Goal: Find specific page/section: Find specific page/section

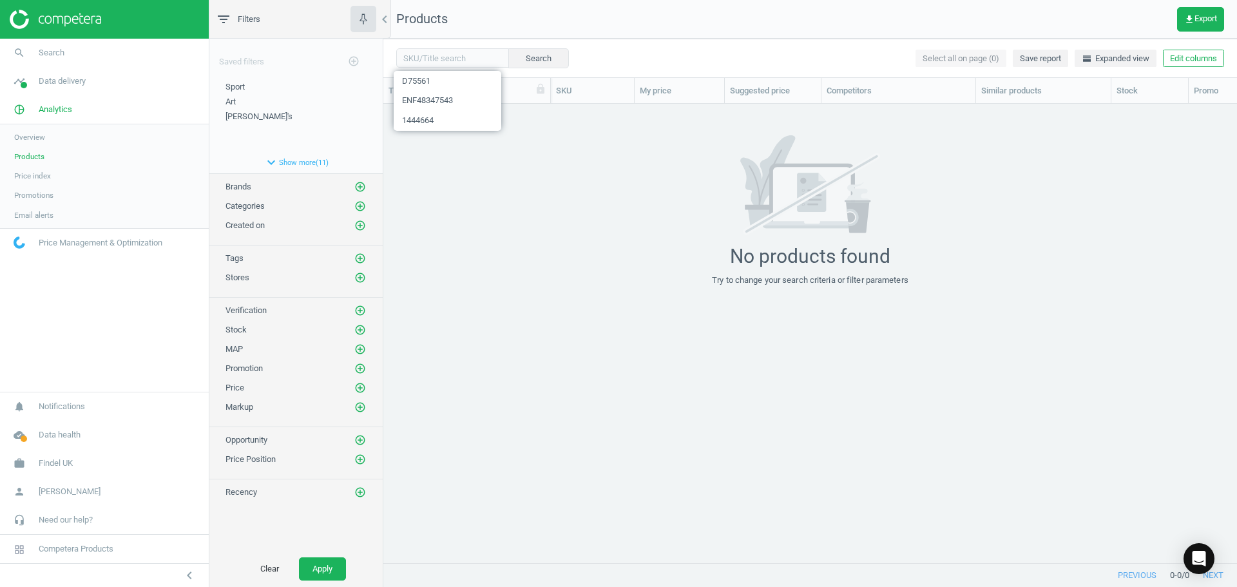
click at [452, 99] on span "ENF48347543" at bounding box center [448, 101] width 108 height 20
type input "ENF48347543"
click at [494, 59] on icon "clear" at bounding box center [498, 57] width 9 height 9
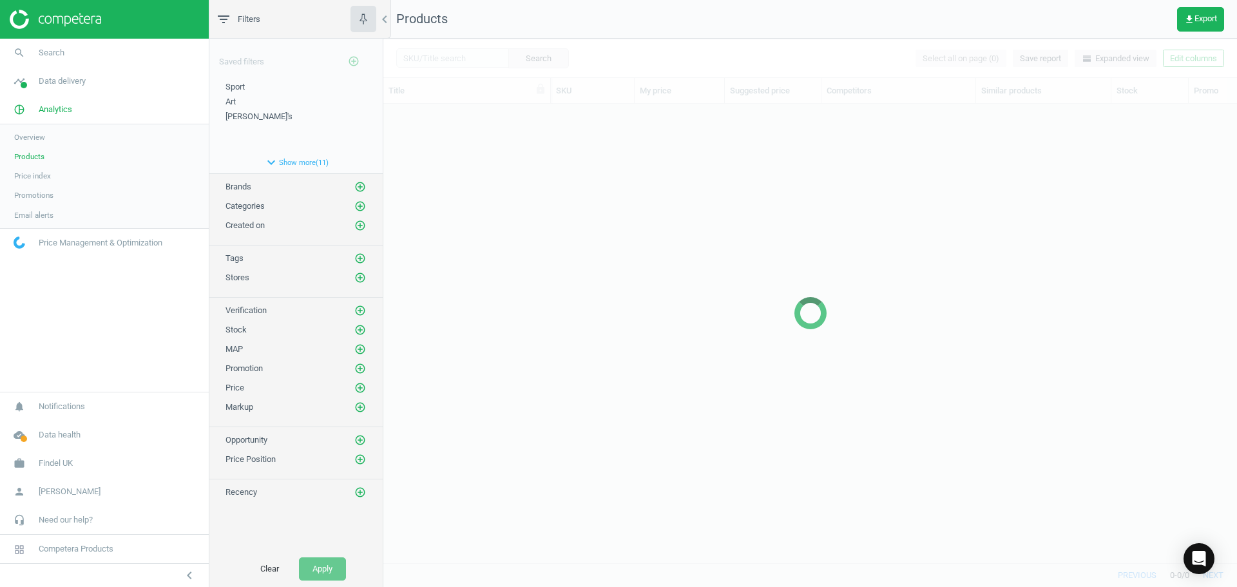
click at [459, 56] on div at bounding box center [809, 313] width 853 height 548
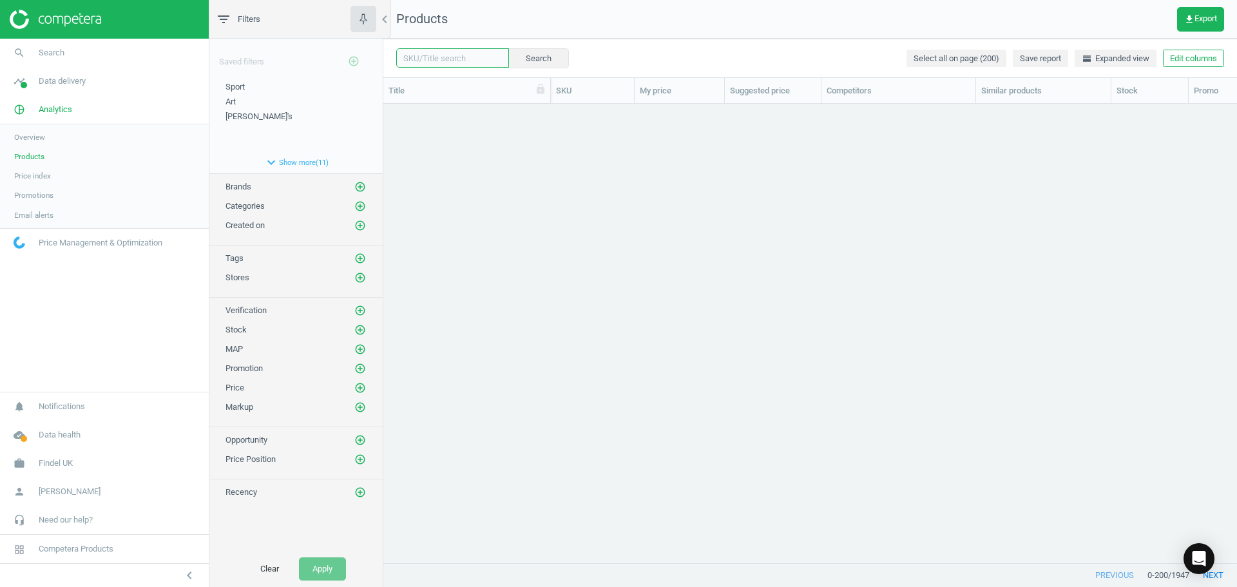
click at [446, 58] on input "text" at bounding box center [452, 57] width 113 height 19
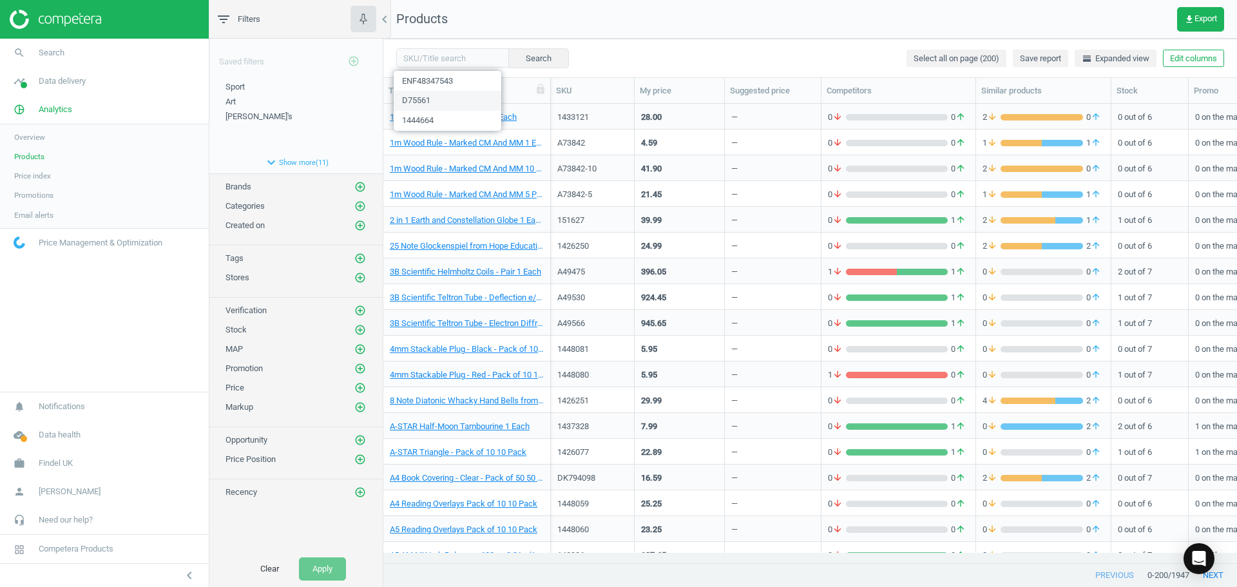
click at [439, 104] on span "D75561" at bounding box center [448, 101] width 108 height 20
type input "D75561"
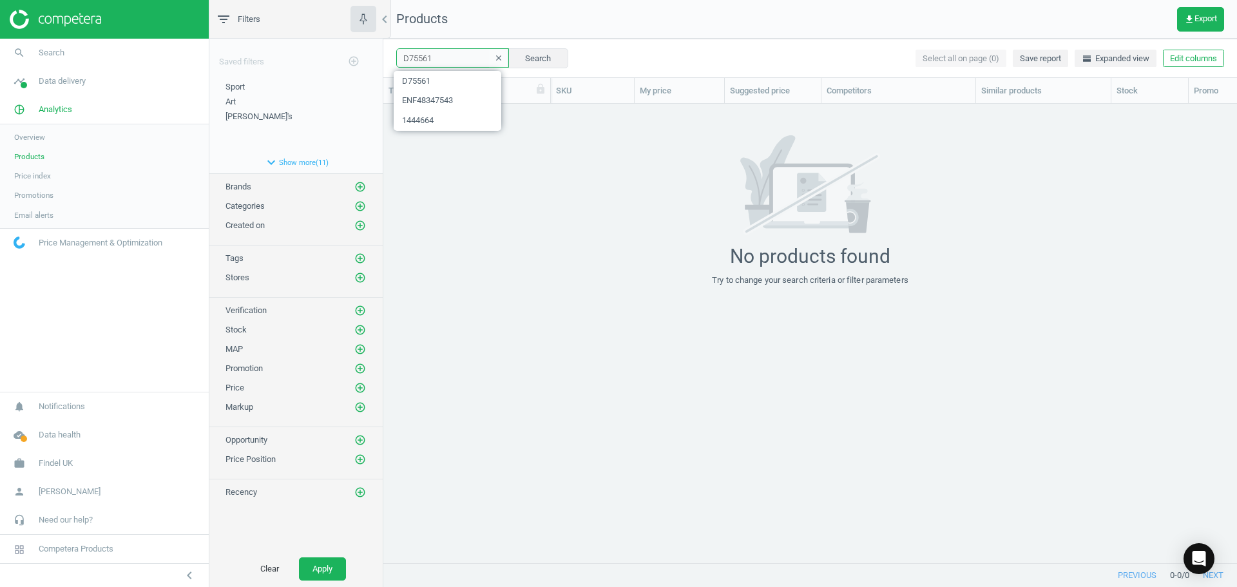
drag, startPoint x: 448, startPoint y: 58, endPoint x: 369, endPoint y: 64, distance: 79.5
click at [359, 65] on div "filter_list Filters chevron_left Saved filters add_circle_outline Sport edit de…" at bounding box center [722, 293] width 1027 height 587
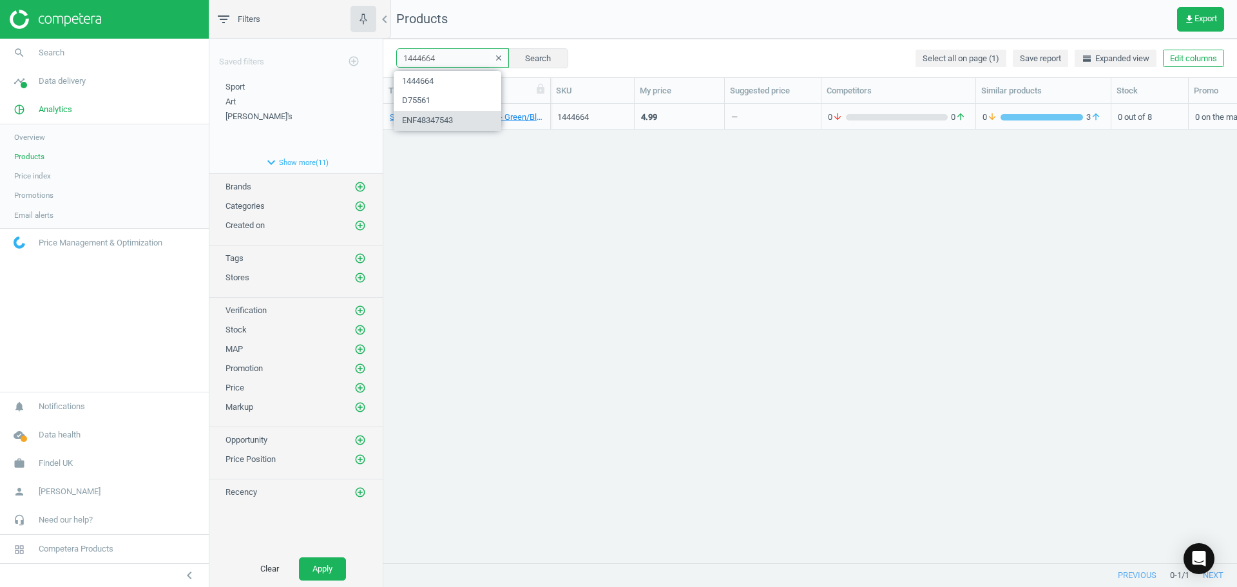
drag, startPoint x: 458, startPoint y: 59, endPoint x: 312, endPoint y: 33, distance: 147.9
click at [313, 33] on div "filter_list Filters chevron_left Saved filters add_circle_outline Sport edit de…" at bounding box center [722, 293] width 1027 height 587
paste input "7377"
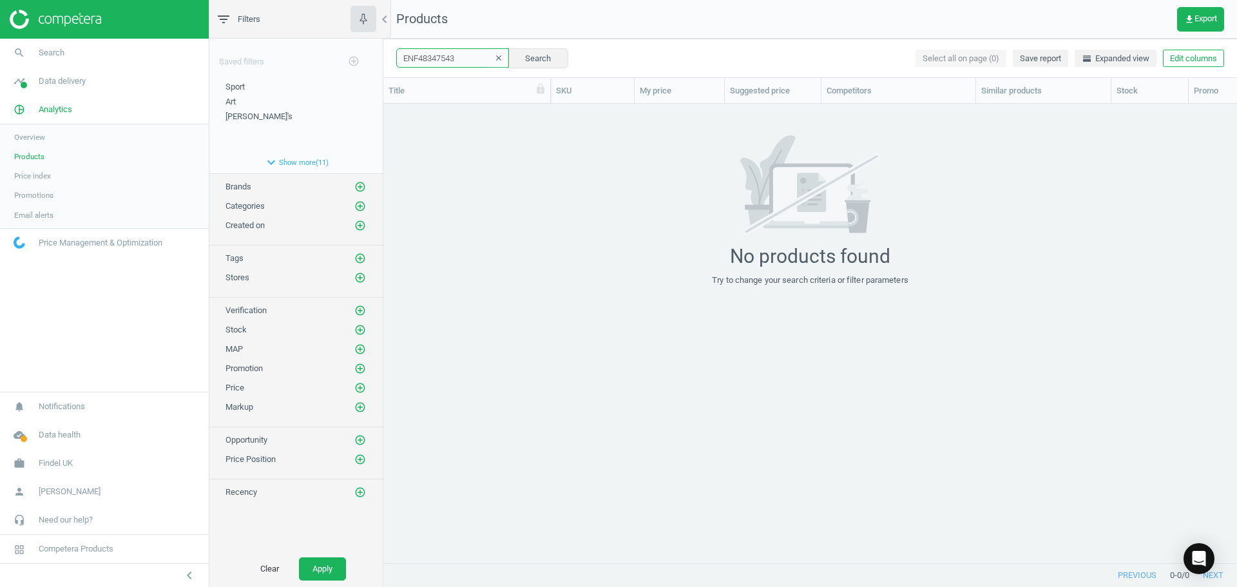
drag, startPoint x: 462, startPoint y: 59, endPoint x: 294, endPoint y: 26, distance: 171.3
click at [296, 26] on div "filter_list Filters chevron_left Saved filters add_circle_outline Sport edit de…" at bounding box center [722, 293] width 1027 height 587
drag, startPoint x: 409, startPoint y: 43, endPoint x: 320, endPoint y: 32, distance: 89.6
click at [321, 32] on div "filter_list Filters chevron_left Saved filters add_circle_outline Sport edit de…" at bounding box center [722, 293] width 1027 height 587
type input "1447377"
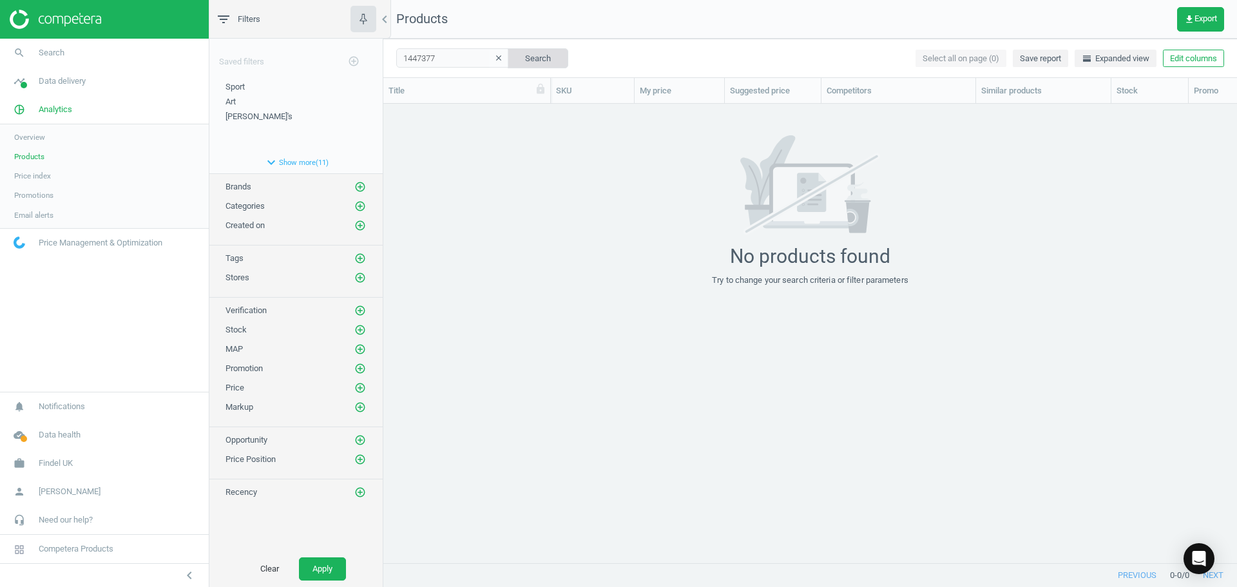
click at [521, 64] on button "Search" at bounding box center [538, 57] width 61 height 19
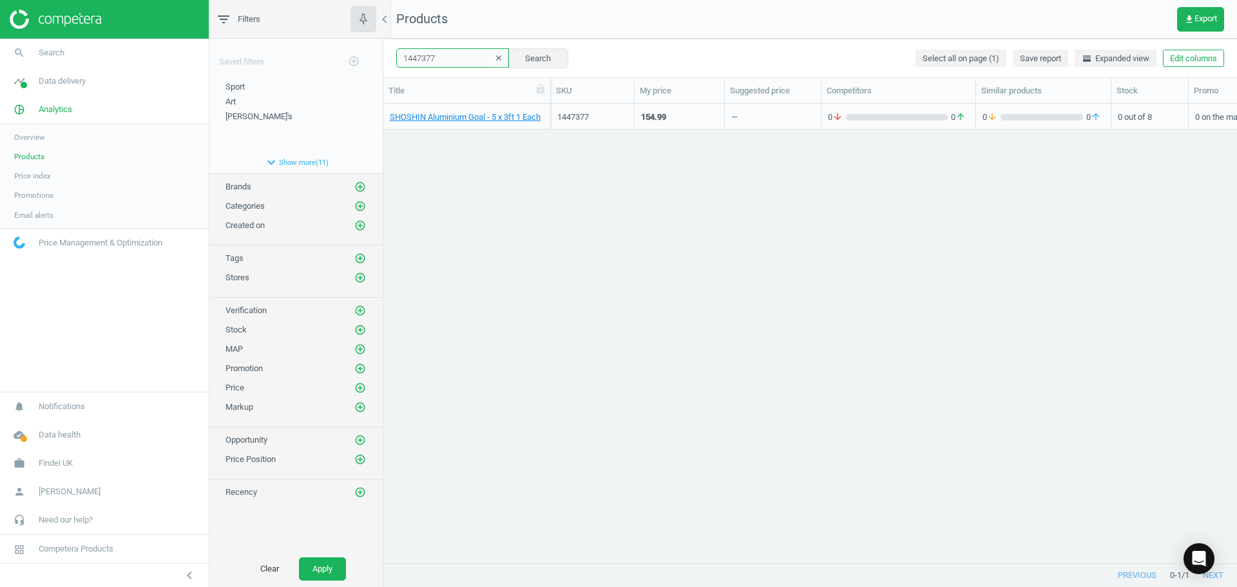
drag, startPoint x: 384, startPoint y: 44, endPoint x: 348, endPoint y: 43, distance: 36.1
click at [347, 43] on div "filter_list Filters chevron_left Saved filters add_circle_outline Sport edit de…" at bounding box center [722, 293] width 1027 height 587
paste input "66465"
click at [534, 53] on button "Search" at bounding box center [538, 57] width 61 height 19
drag, startPoint x: 433, startPoint y: 60, endPoint x: 365, endPoint y: 57, distance: 68.3
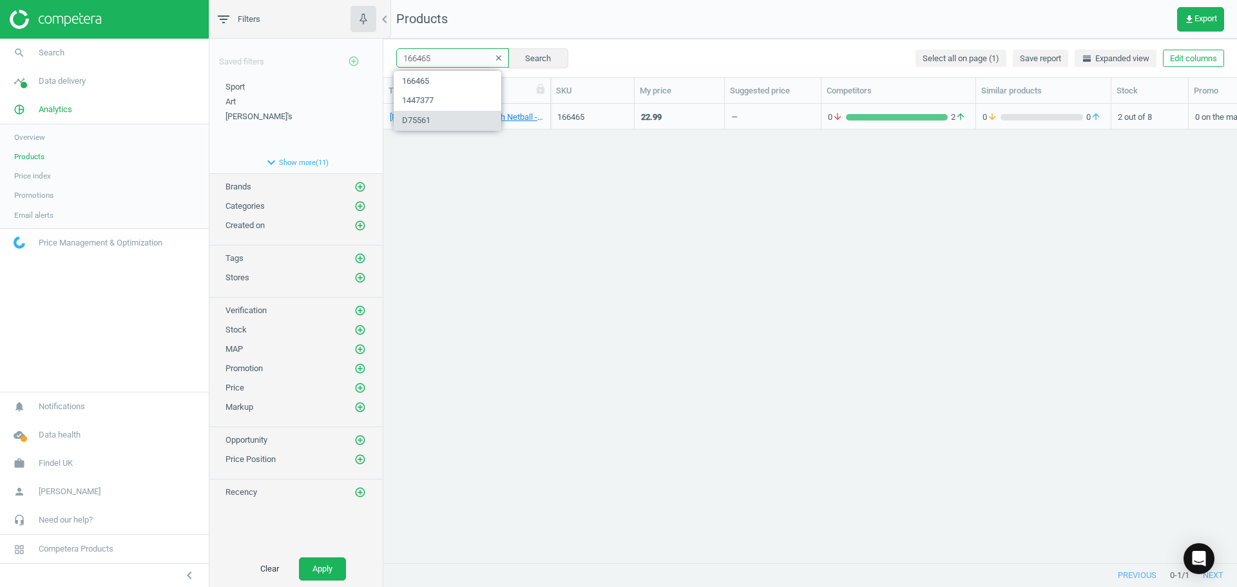
click at [365, 57] on div "filter_list Filters chevron_left Saved filters add_circle_outline Sport edit de…" at bounding box center [722, 293] width 1027 height 587
paste input "447377"
click at [528, 54] on button "Search" at bounding box center [538, 57] width 61 height 19
drag, startPoint x: 435, startPoint y: 55, endPoint x: 405, endPoint y: 56, distance: 30.3
click at [363, 52] on div "filter_list Filters chevron_left Saved filters add_circle_outline Sport edit de…" at bounding box center [722, 293] width 1027 height 587
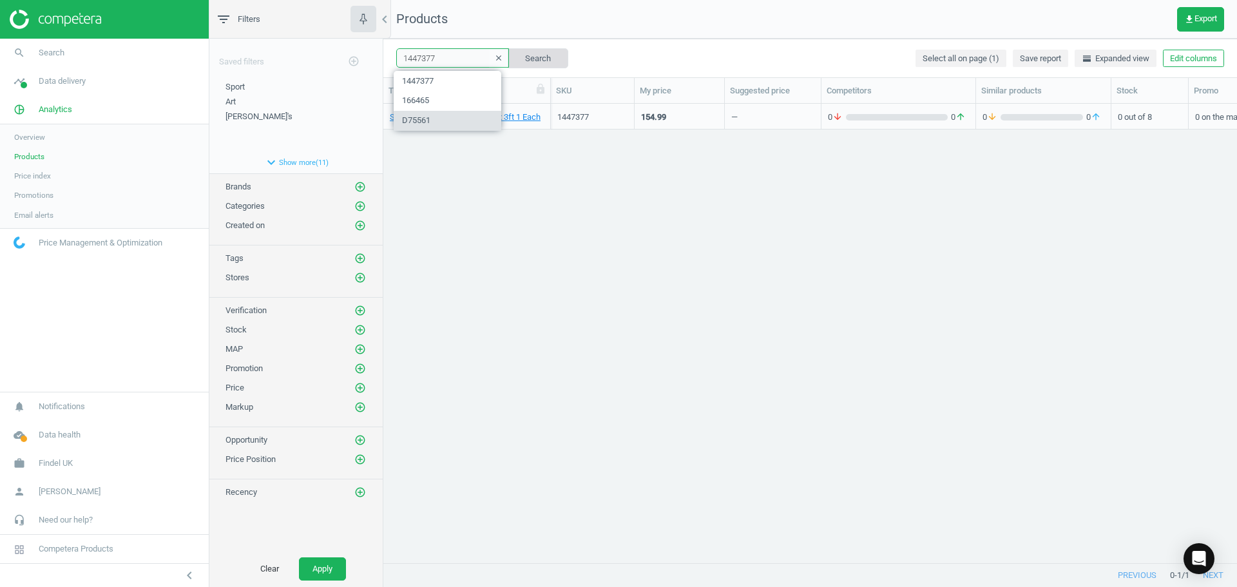
paste input "D97064"
type input "D97064"
click at [542, 61] on button "Search" at bounding box center [538, 57] width 61 height 19
